Goal: Check status: Check status

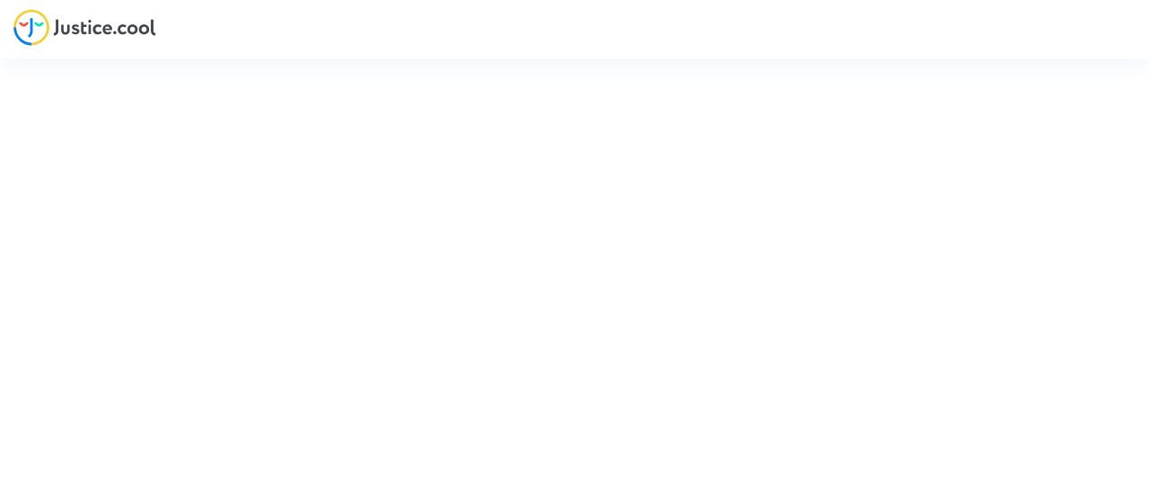
type input "[EMAIL_ADDRESS][DOMAIN_NAME]"
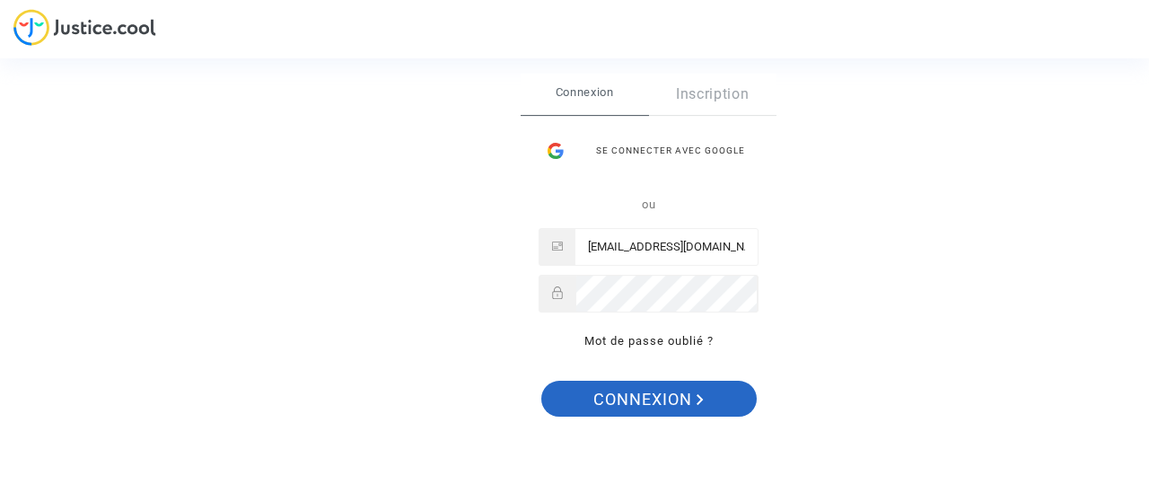
click at [691, 400] on span "Connexion" at bounding box center [649, 400] width 110 height 38
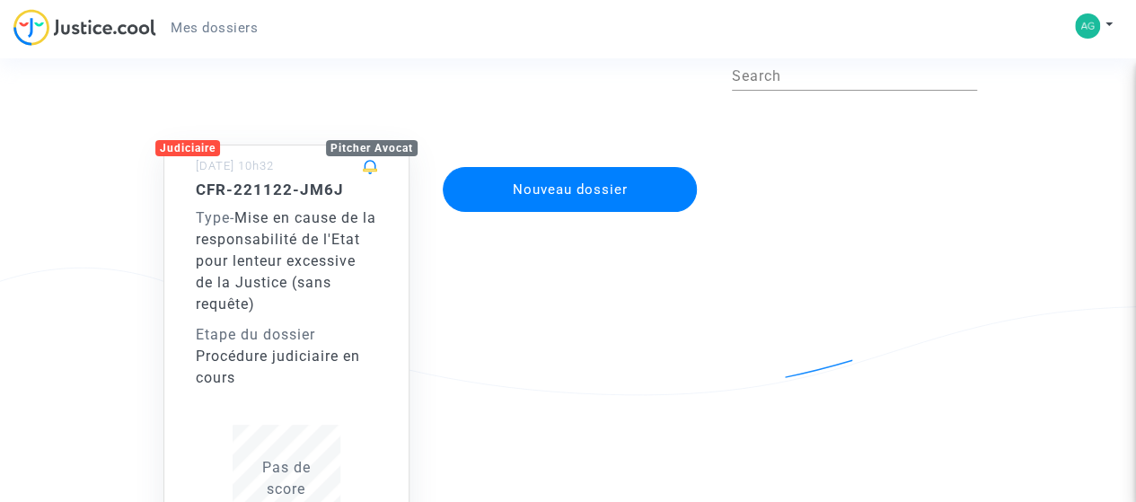
scroll to position [85, 0]
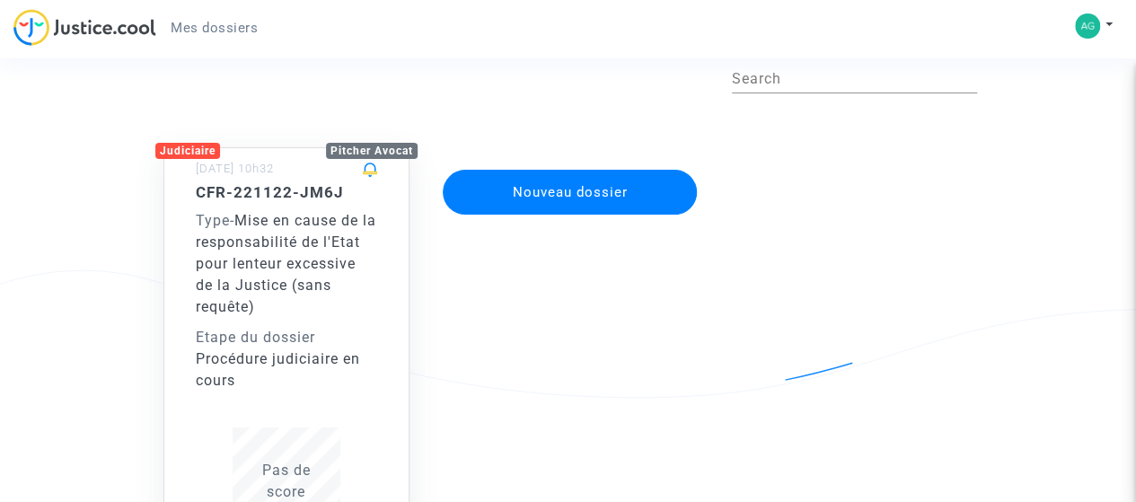
click at [284, 197] on h5 "CFR-221122-JM6J" at bounding box center [286, 192] width 181 height 18
